Goal: Use online tool/utility: Utilize a website feature to perform a specific function

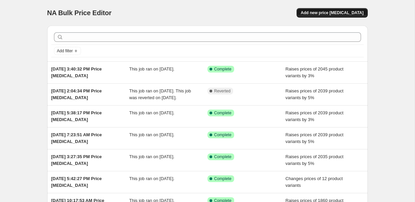
click at [327, 12] on span "Add new price [MEDICAL_DATA]" at bounding box center [332, 12] width 63 height 5
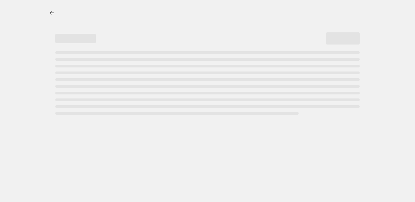
select select "percentage"
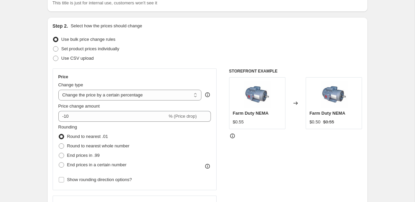
scroll to position [59, 0]
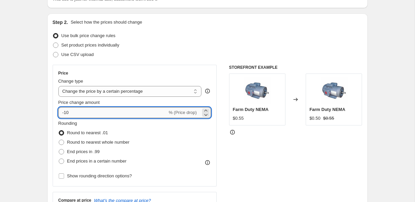
click at [75, 113] on input "-10" at bounding box center [112, 112] width 109 height 11
type input "-1"
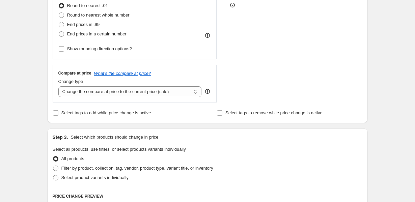
scroll to position [193, 0]
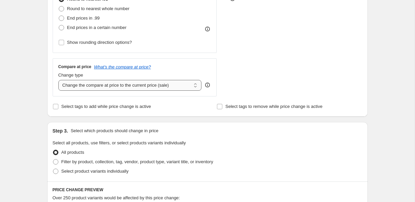
type input "3"
click at [143, 87] on select "Change the compare at price to the current price (sale) Change the compare at p…" at bounding box center [130, 85] width 144 height 11
select select "pp"
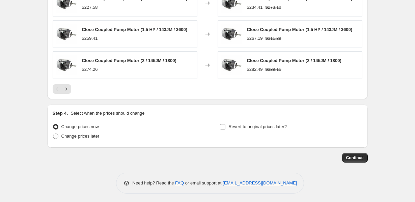
scroll to position [566, 0]
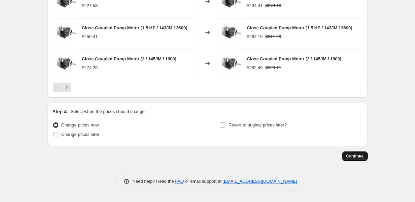
click at [349, 157] on span "Continue" at bounding box center [356, 156] width 18 height 5
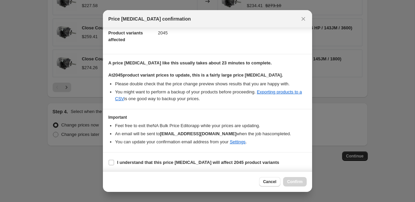
scroll to position [78, 0]
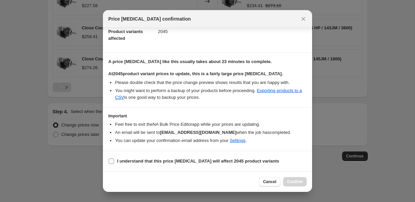
click at [112, 161] on input "I understand that this price [MEDICAL_DATA] will affect 2045 product variants" at bounding box center [111, 161] width 5 height 5
checkbox input "true"
click at [298, 183] on span "Confirm" at bounding box center [295, 181] width 16 height 5
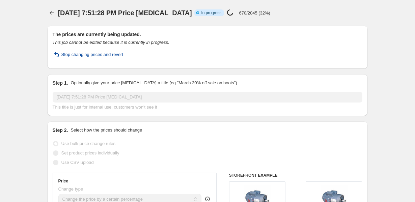
click at [72, 56] on span "Stop changing prices and revert" at bounding box center [92, 54] width 62 height 7
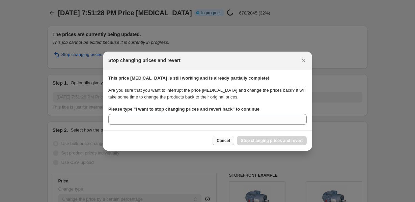
click at [219, 141] on span "Cancel" at bounding box center [223, 140] width 13 height 5
